Goal: Task Accomplishment & Management: Use online tool/utility

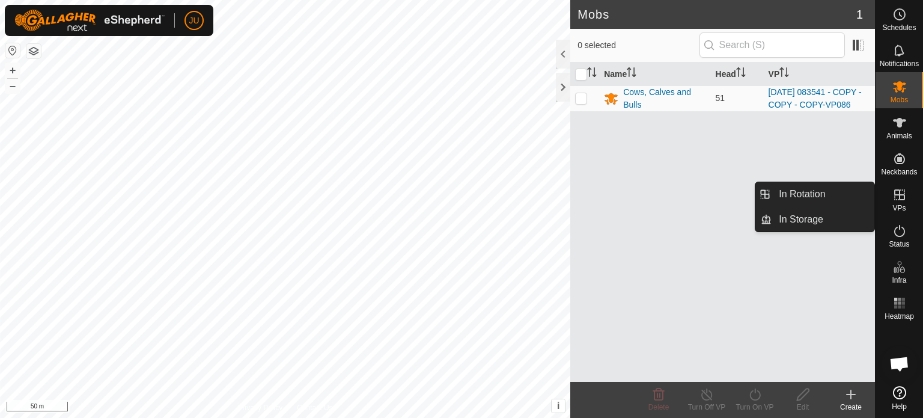
click at [901, 194] on icon at bounding box center [899, 194] width 11 height 11
click at [817, 189] on link "In Rotation" at bounding box center [823, 194] width 103 height 24
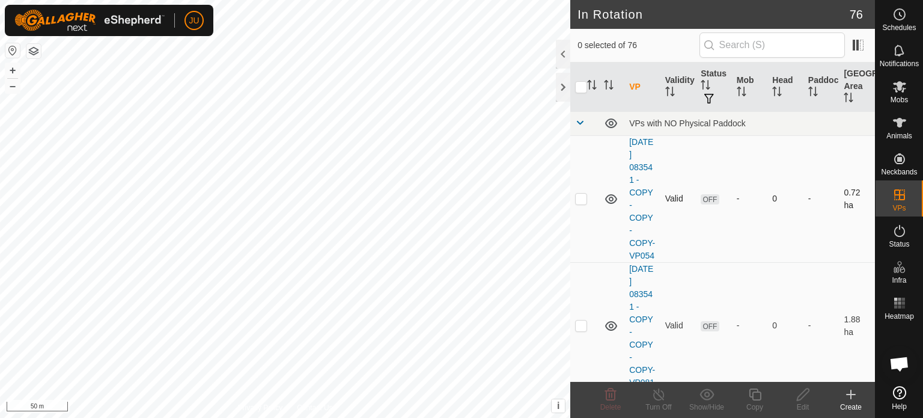
click at [578, 203] on p-checkbox at bounding box center [581, 198] width 12 height 10
click at [577, 203] on p-checkbox at bounding box center [581, 198] width 12 height 10
checkbox input "false"
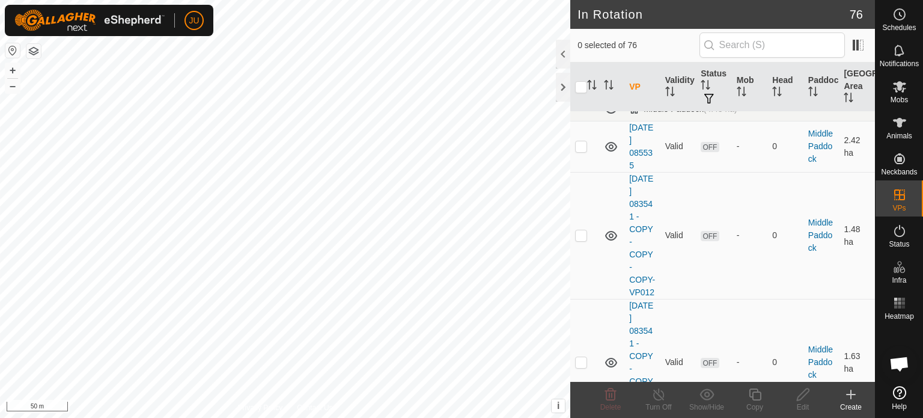
scroll to position [961, 0]
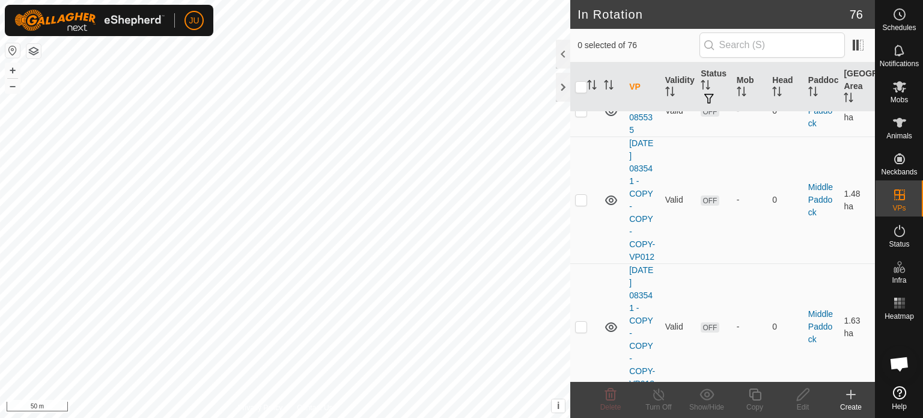
checkbox input "true"
click at [756, 399] on icon at bounding box center [755, 394] width 12 height 12
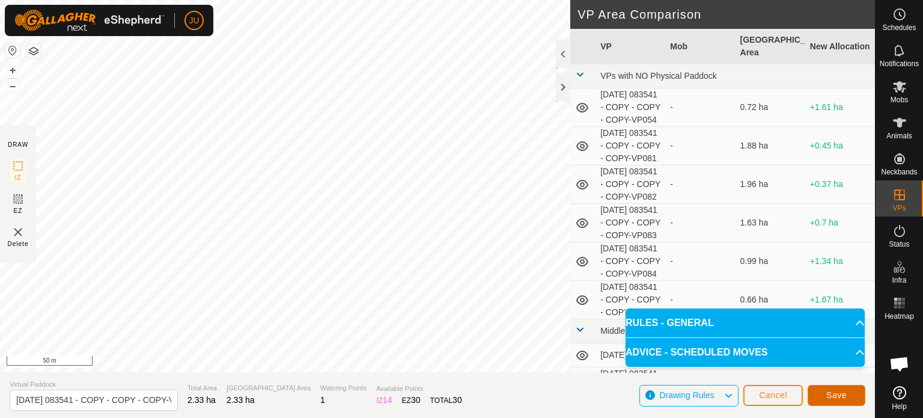
click at [844, 393] on span "Save" at bounding box center [836, 395] width 20 height 10
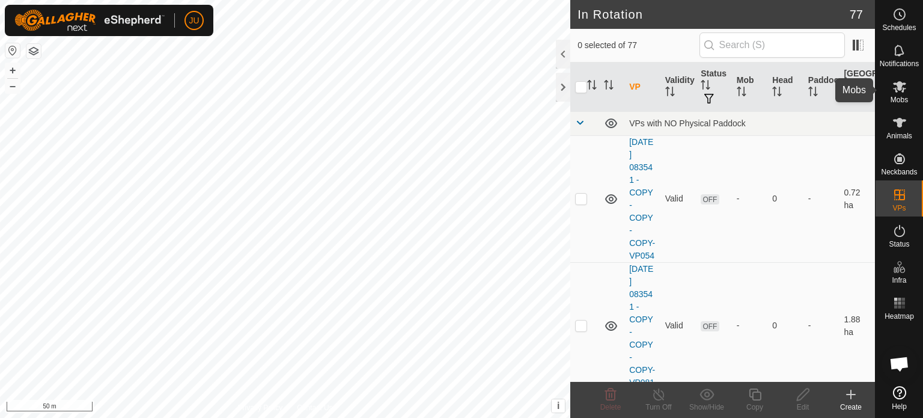
click at [901, 89] on icon at bounding box center [899, 86] width 13 height 11
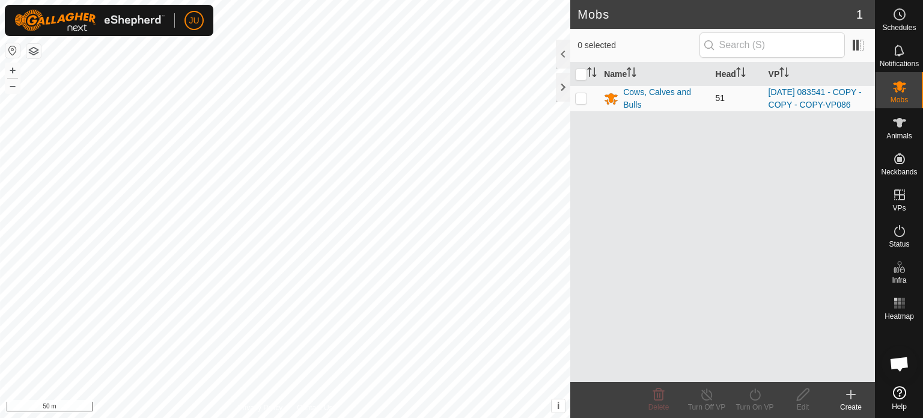
click at [582, 103] on p-checkbox at bounding box center [581, 98] width 12 height 10
checkbox input "true"
click at [750, 393] on icon at bounding box center [754, 394] width 11 height 12
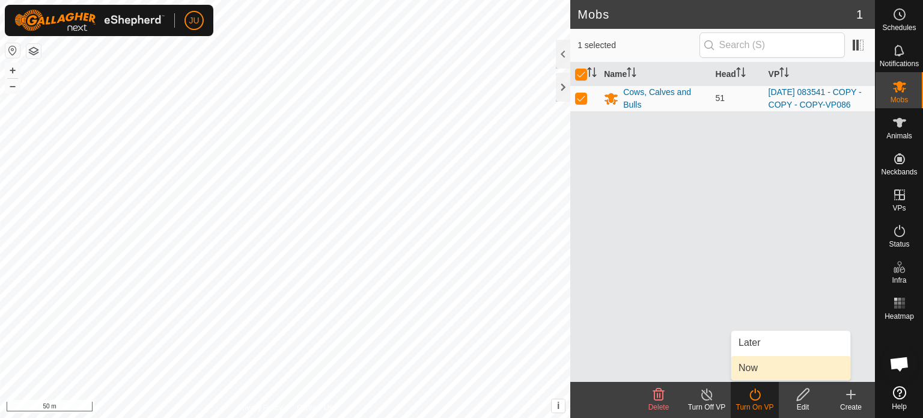
click at [760, 365] on link "Now" at bounding box center [790, 368] width 119 height 24
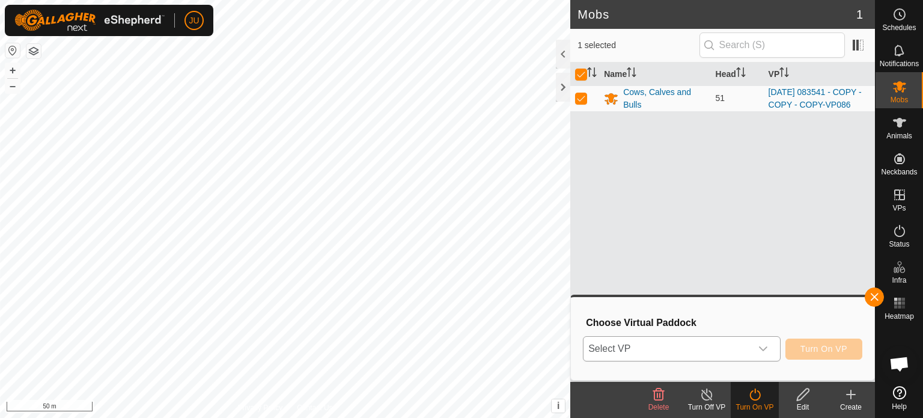
click at [764, 347] on icon "dropdown trigger" at bounding box center [763, 349] width 10 height 10
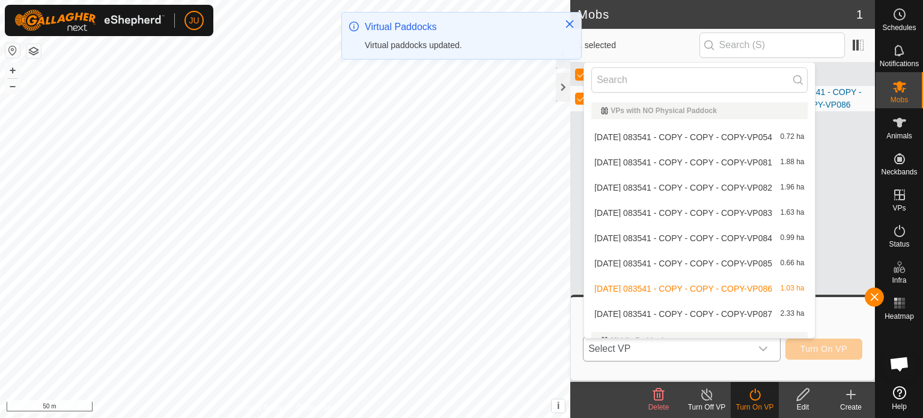
click at [660, 315] on li "[DATE] 083541 - COPY - COPY - COPY-VP087 2.33 ha" at bounding box center [699, 314] width 230 height 24
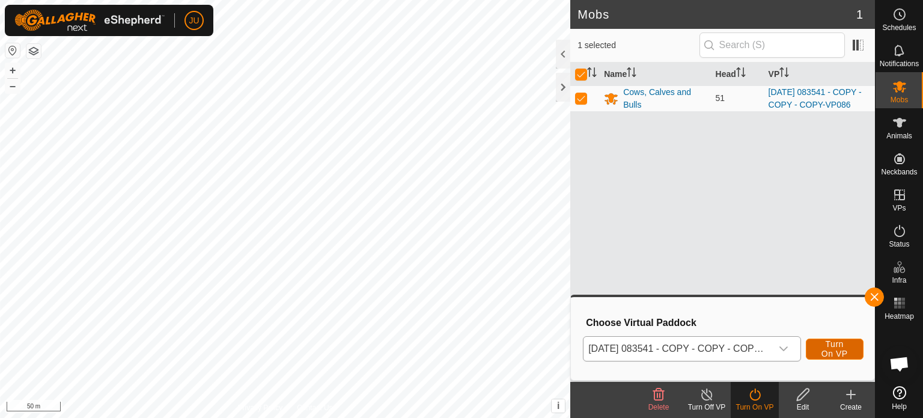
click at [834, 346] on span "Turn On VP" at bounding box center [835, 348] width 28 height 19
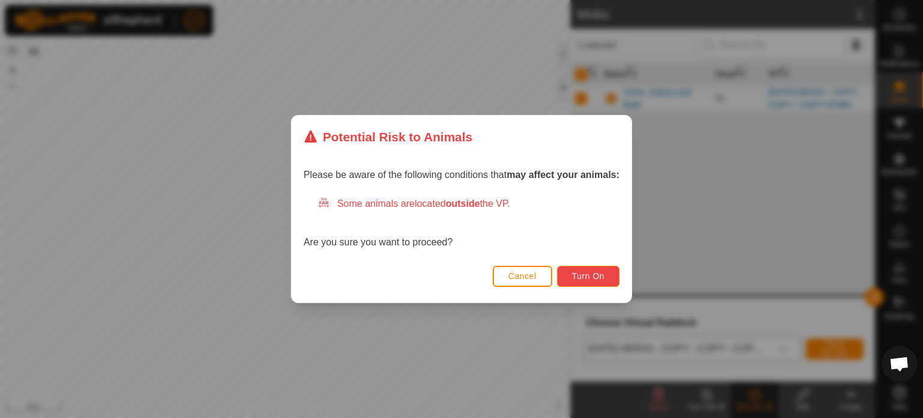
click at [585, 273] on span "Turn On" at bounding box center [588, 276] width 32 height 10
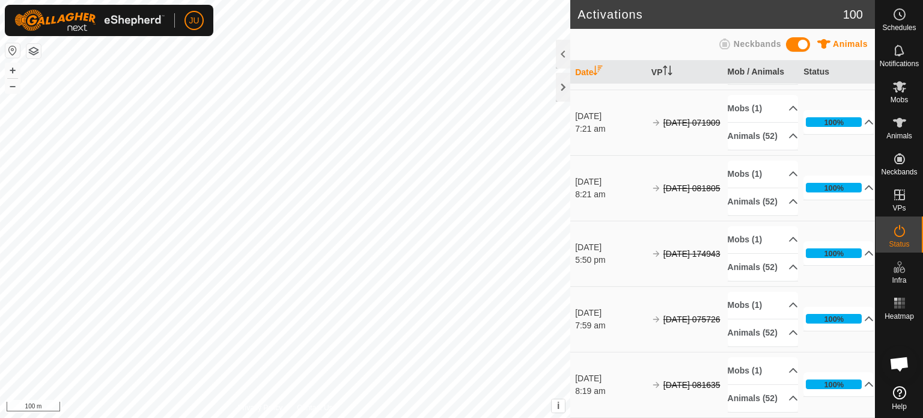
scroll to position [7413, 0]
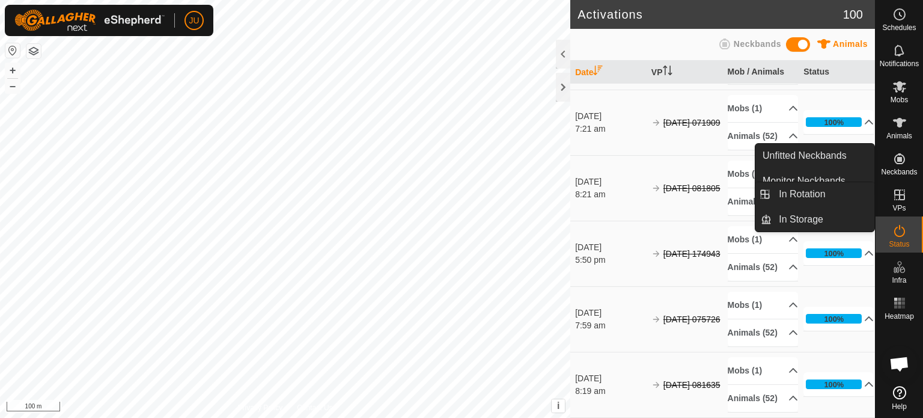
click at [901, 196] on icon at bounding box center [899, 194] width 14 height 14
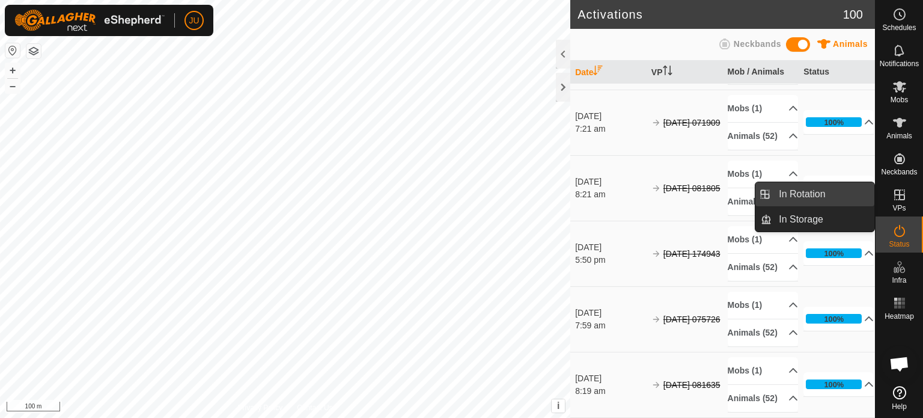
click at [819, 194] on link "In Rotation" at bounding box center [823, 194] width 103 height 24
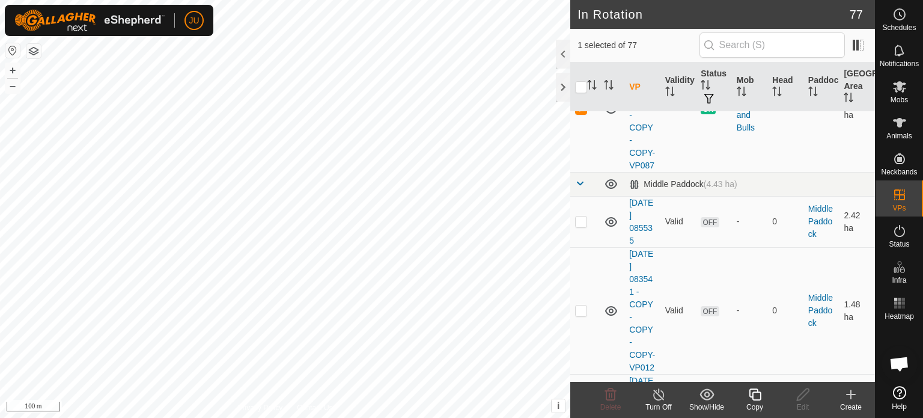
scroll to position [1082, 0]
